Goal: Information Seeking & Learning: Learn about a topic

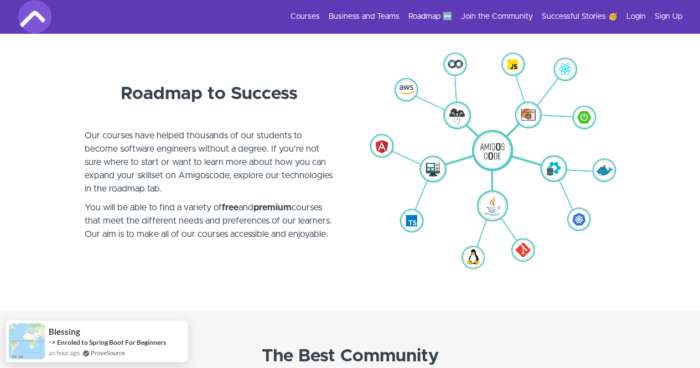
scroll to position [2571, 0]
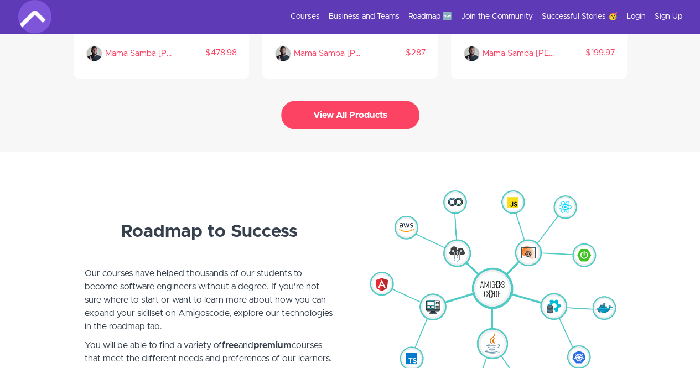
click at [411, 111] on button "View All Products" at bounding box center [350, 115] width 138 height 29
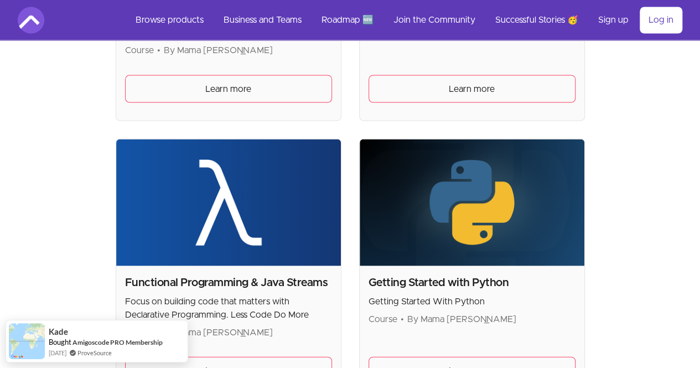
scroll to position [886, 0]
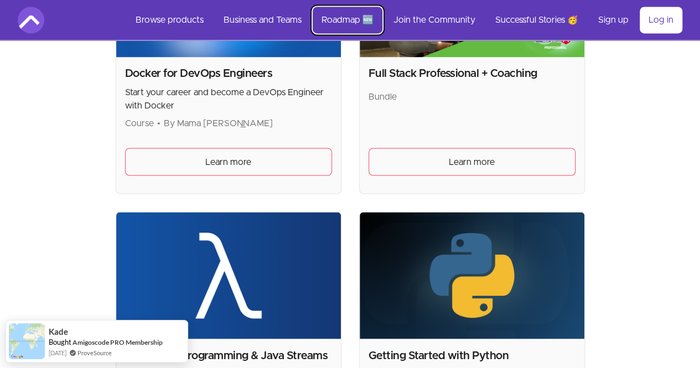
click at [349, 30] on link "Roadmap 🆕" at bounding box center [348, 20] width 70 height 27
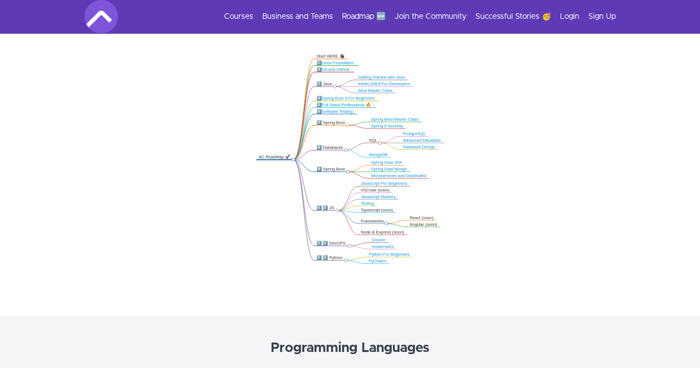
scroll to position [111, 0]
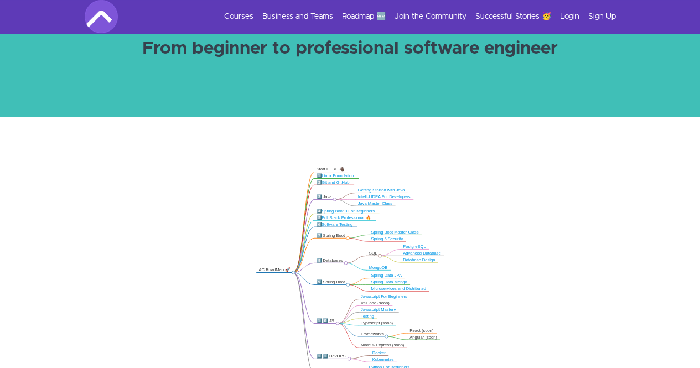
click at [376, 239] on link "Spring 6 Security" at bounding box center [387, 238] width 32 height 4
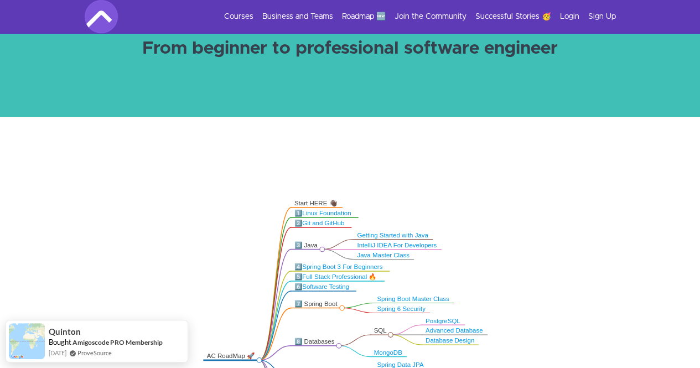
drag, startPoint x: 527, startPoint y: 229, endPoint x: 533, endPoint y: 284, distance: 56.2
click at [533, 284] on icon ".markmap{font:300 16px/20px sans-serif}.markmap-link{fill:none}.markmap-node>ci…" at bounding box center [350, 271] width 700 height 221
click at [532, 285] on icon ".markmap{font:300 16px/20px sans-serif}.markmap-link{fill:none}.markmap-node>ci…" at bounding box center [350, 271] width 700 height 221
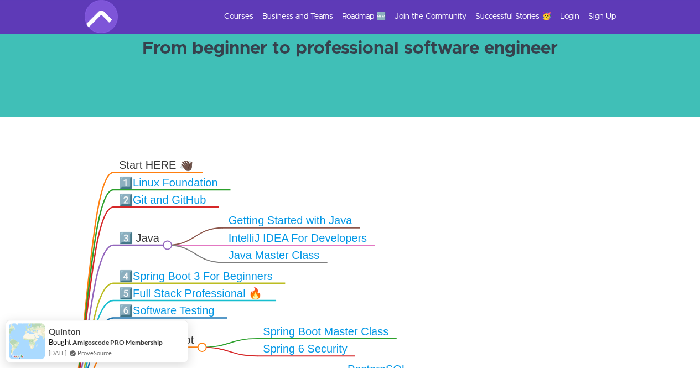
drag, startPoint x: 531, startPoint y: 284, endPoint x: 529, endPoint y: 244, distance: 40.4
click at [529, 244] on icon ".markmap{font:300 16px/20px sans-serif}.markmap-link{fill:none}.markmap-node>ci…" at bounding box center [350, 271] width 700 height 221
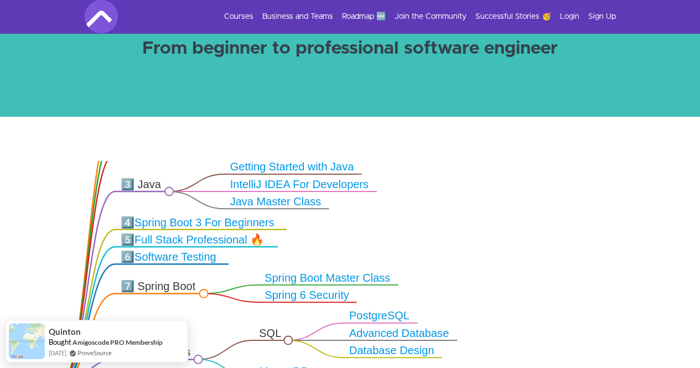
drag, startPoint x: 526, startPoint y: 282, endPoint x: 529, endPoint y: 264, distance: 18.6
click at [529, 264] on icon ".markmap{font:300 16px/20px sans-serif}.markmap-link{fill:none}.markmap-node>ci…" at bounding box center [350, 271] width 700 height 221
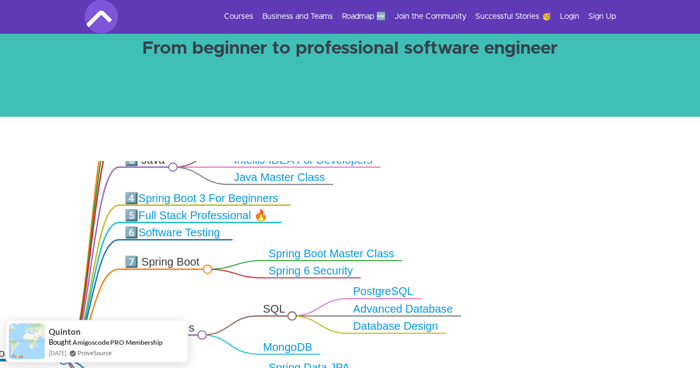
drag, startPoint x: 529, startPoint y: 288, endPoint x: 534, endPoint y: 264, distance: 24.8
click at [534, 264] on icon ".markmap{font:300 16px/20px sans-serif}.markmap-link{fill:none}.markmap-node>ci…" at bounding box center [350, 271] width 700 height 221
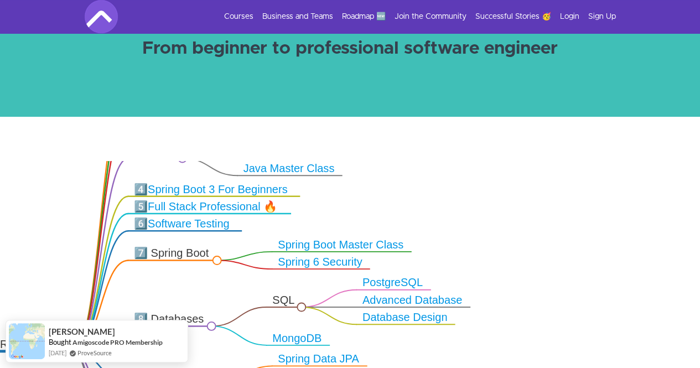
drag, startPoint x: 540, startPoint y: 255, endPoint x: 550, endPoint y: 195, distance: 60.6
click at [550, 195] on icon ".markmap{font:300 16px/20px sans-serif}.markmap-link{fill:none}.markmap-node>ci…" at bounding box center [350, 271] width 700 height 221
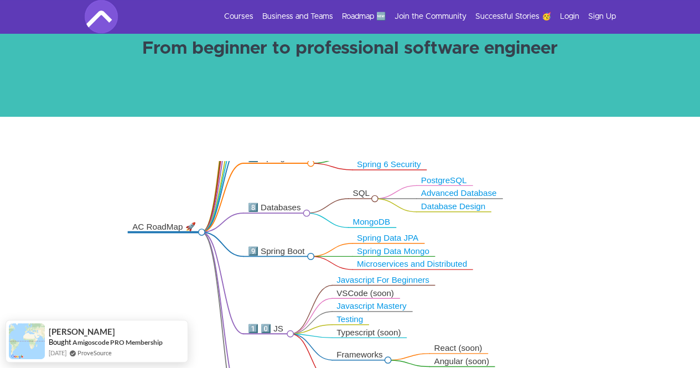
drag, startPoint x: 545, startPoint y: 262, endPoint x: 552, endPoint y: 200, distance: 63.0
click at [552, 200] on icon ".markmap{font:300 16px/20px sans-serif}.markmap-link{fill:none}.markmap-node>ci…" at bounding box center [350, 271] width 700 height 221
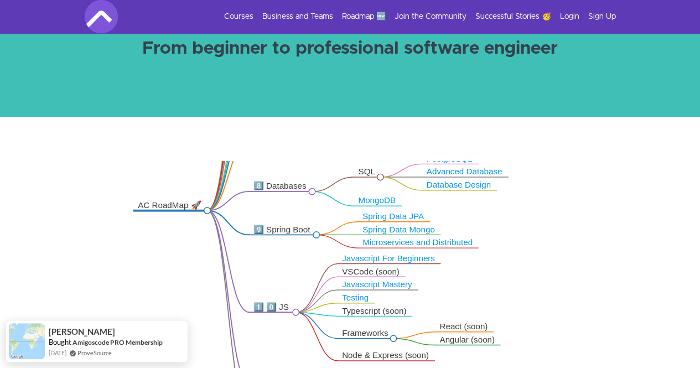
drag, startPoint x: 540, startPoint y: 267, endPoint x: 555, endPoint y: 201, distance: 67.4
click at [555, 201] on icon ".markmap{font:300 16px/20px sans-serif}.markmap-link{fill:none}.markmap-node>ci…" at bounding box center [350, 271] width 700 height 221
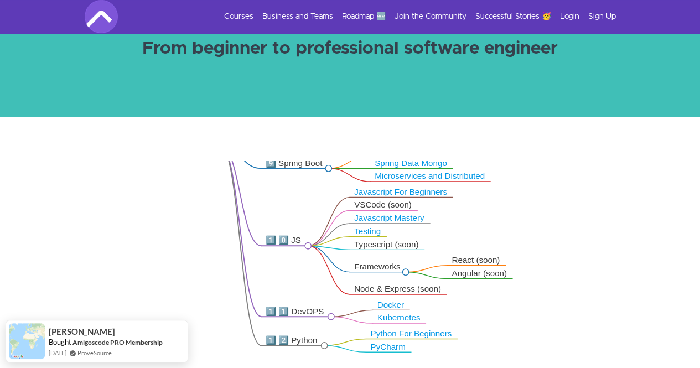
drag, startPoint x: 537, startPoint y: 322, endPoint x: 543, endPoint y: 272, distance: 50.2
click at [543, 278] on icon ".markmap{font:300 16px/20px sans-serif}.markmap-link{fill:none}.markmap-node>ci…" at bounding box center [350, 271] width 700 height 221
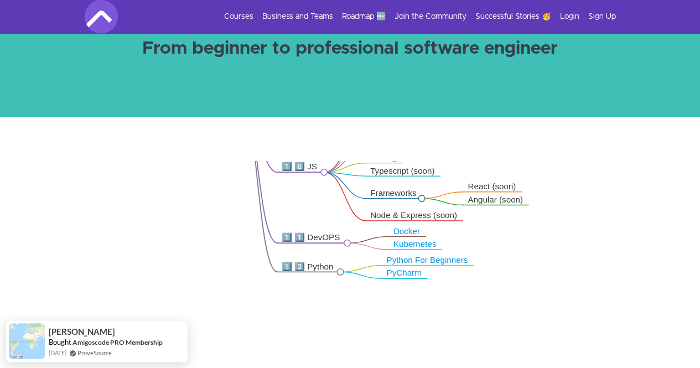
drag, startPoint x: 552, startPoint y: 279, endPoint x: 561, endPoint y: 252, distance: 28.0
click at [561, 252] on icon ".markmap{font:300 16px/20px sans-serif}.markmap-link{fill:none}.markmap-node>ci…" at bounding box center [350, 271] width 700 height 221
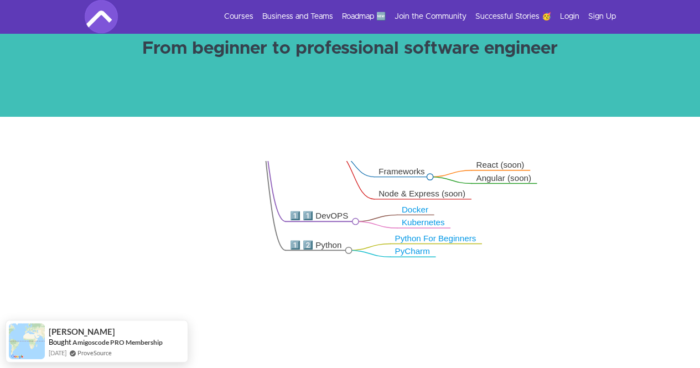
drag, startPoint x: 549, startPoint y: 298, endPoint x: 553, endPoint y: 286, distance: 13.5
click at [553, 286] on icon ".markmap{font:300 16px/20px sans-serif}.markmap-link{fill:none}.markmap-node>ci…" at bounding box center [350, 271] width 700 height 221
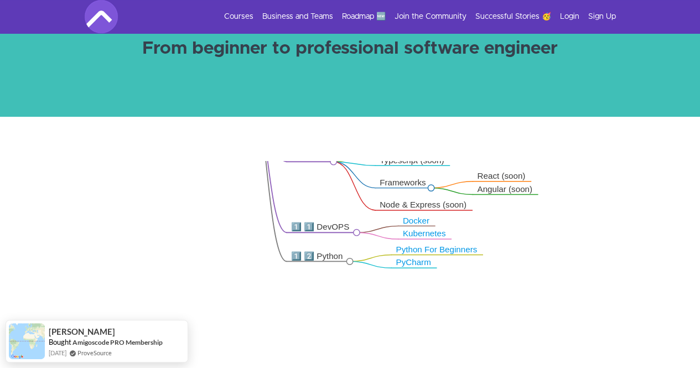
drag, startPoint x: 549, startPoint y: 306, endPoint x: 545, endPoint y: 363, distance: 57.2
click at [545, 363] on icon ".markmap{font:300 16px/20px sans-serif}.markmap-link{fill:none}.markmap-node>ci…" at bounding box center [350, 271] width 700 height 221
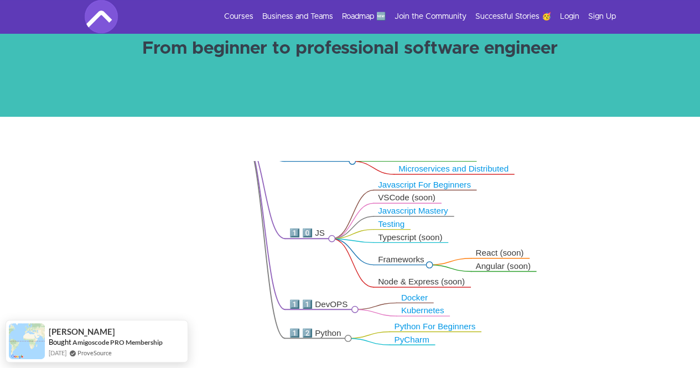
drag, startPoint x: 565, startPoint y: 236, endPoint x: 571, endPoint y: 314, distance: 77.8
click at [571, 314] on icon ".markmap{font:300 16px/20px sans-serif}.markmap-link{fill:none}.markmap-node>ci…" at bounding box center [350, 271] width 700 height 221
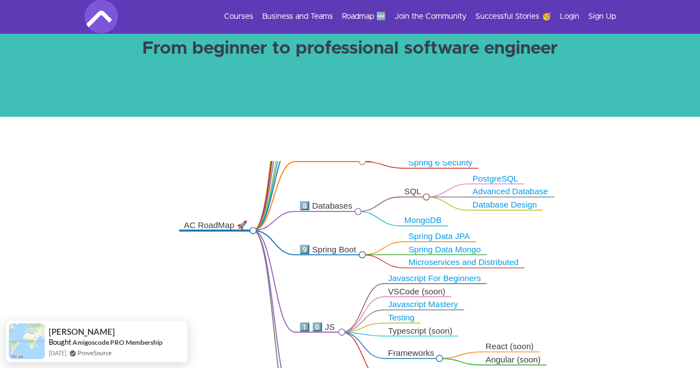
drag, startPoint x: 566, startPoint y: 244, endPoint x: 572, endPoint y: 278, distance: 35.4
click at [572, 278] on icon ".markmap{font:300 16px/20px sans-serif}.markmap-link{fill:none}.markmap-node>ci…" at bounding box center [350, 271] width 700 height 221
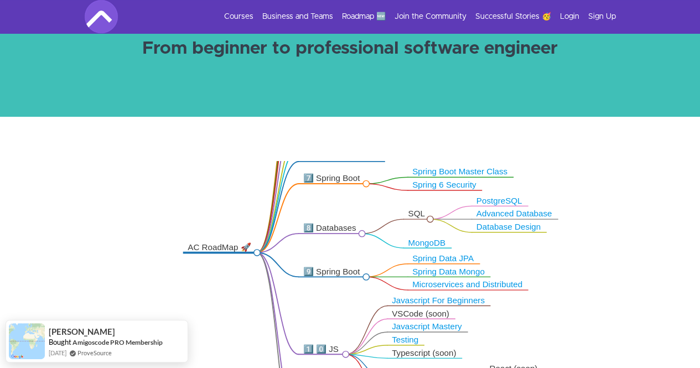
click at [592, 236] on icon ".markmap{font:300 16px/20px sans-serif}.markmap-link{fill:none}.markmap-node>ci…" at bounding box center [350, 271] width 700 height 221
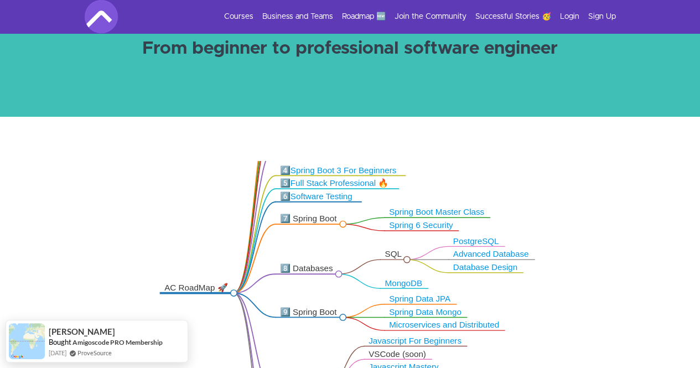
drag, startPoint x: 606, startPoint y: 215, endPoint x: 582, endPoint y: 256, distance: 46.6
click at [582, 256] on icon ".markmap{font:300 16px/20px sans-serif}.markmap-link{fill:none}.markmap-node>ci…" at bounding box center [350, 271] width 700 height 221
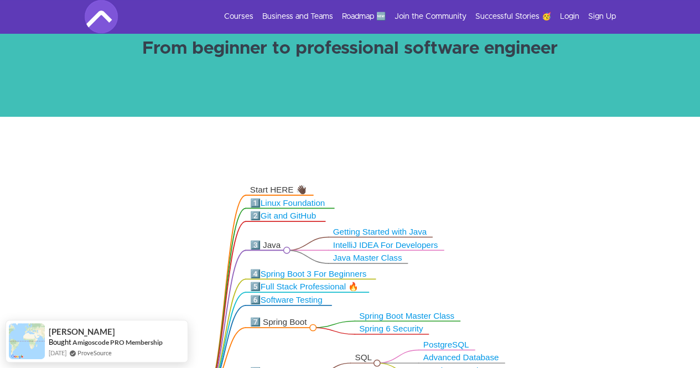
drag, startPoint x: 582, startPoint y: 256, endPoint x: 562, endPoint y: 257, distance: 20.0
click at [552, 313] on icon ".markmap{font:300 16px/20px sans-serif}.markmap-link{fill:none}.markmap-node>ci…" at bounding box center [350, 271] width 700 height 221
click at [558, 276] on icon ".markmap{font:300 16px/20px sans-serif}.markmap-link{fill:none}.markmap-node>ci…" at bounding box center [350, 271] width 700 height 221
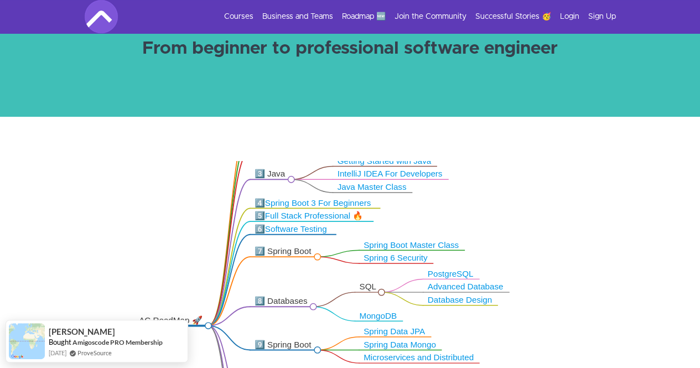
click at [578, 193] on icon ".markmap{font:300 16px/20px sans-serif}.markmap-link{fill:none}.markmap-node>ci…" at bounding box center [350, 271] width 700 height 221
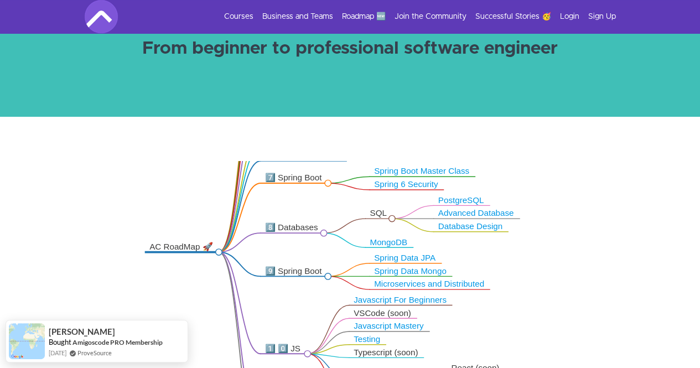
drag, startPoint x: 568, startPoint y: 276, endPoint x: 580, endPoint y: 205, distance: 71.3
click at [580, 188] on icon ".markmap{font:300 16px/20px sans-serif}.markmap-link{fill:none}.markmap-node>ci…" at bounding box center [350, 271] width 700 height 221
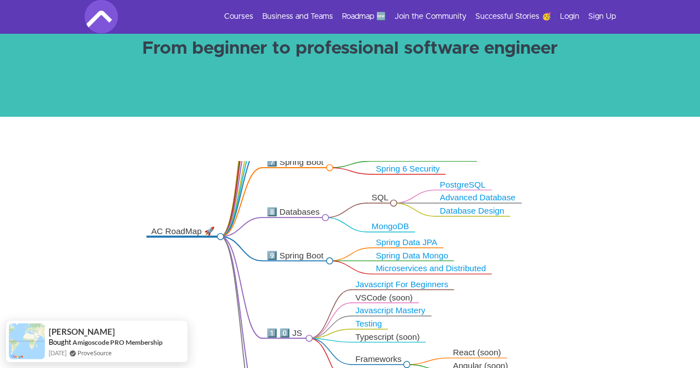
drag, startPoint x: 577, startPoint y: 257, endPoint x: 584, endPoint y: 185, distance: 71.8
click at [584, 187] on icon ".markmap{font:300 16px/20px sans-serif}.markmap-link{fill:none}.markmap-node>ci…" at bounding box center [350, 271] width 700 height 221
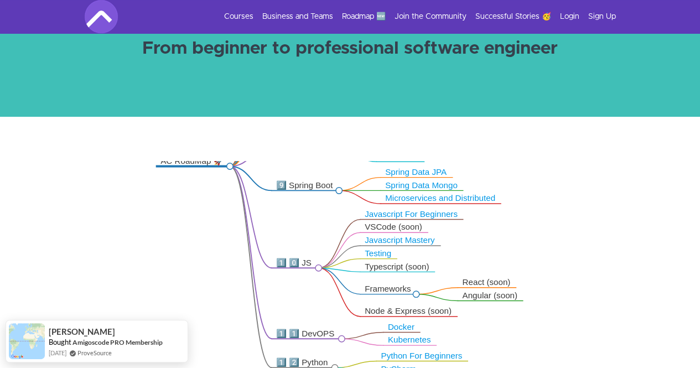
drag, startPoint x: 575, startPoint y: 348, endPoint x: 584, endPoint y: 277, distance: 71.5
click at [584, 281] on icon ".markmap{font:300 16px/20px sans-serif}.markmap-link{fill:none}.markmap-node>ci…" at bounding box center [350, 271] width 700 height 221
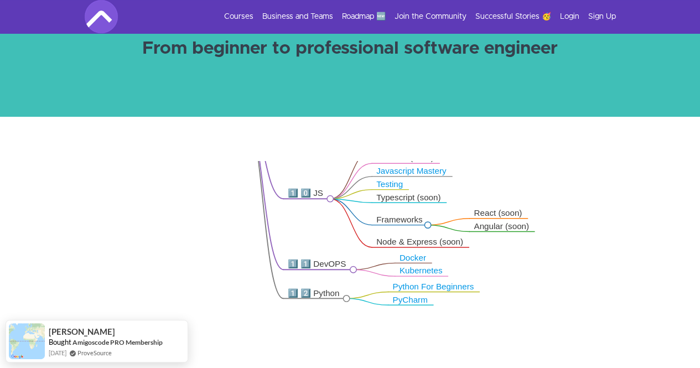
drag, startPoint x: 580, startPoint y: 299, endPoint x: 582, endPoint y: 290, distance: 9.7
click at [582, 291] on icon ".markmap{font:300 16px/20px sans-serif}.markmap-link{fill:none}.markmap-node>ci…" at bounding box center [350, 271] width 700 height 221
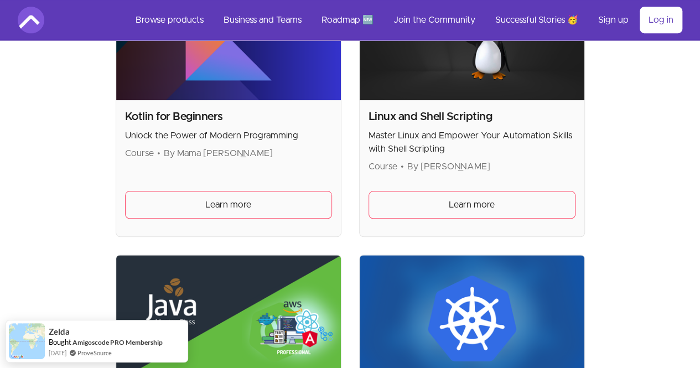
scroll to position [2546, 0]
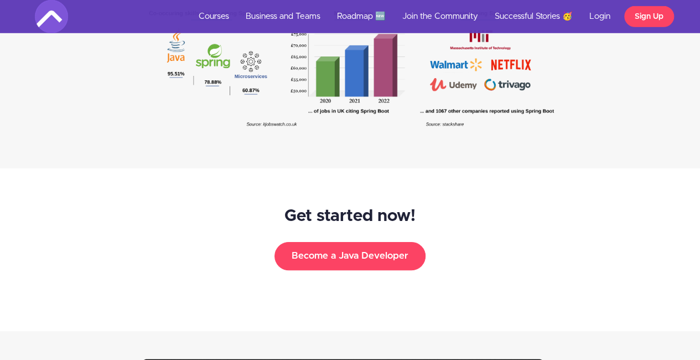
scroll to position [1648, 0]
